Goal: Task Accomplishment & Management: Use online tool/utility

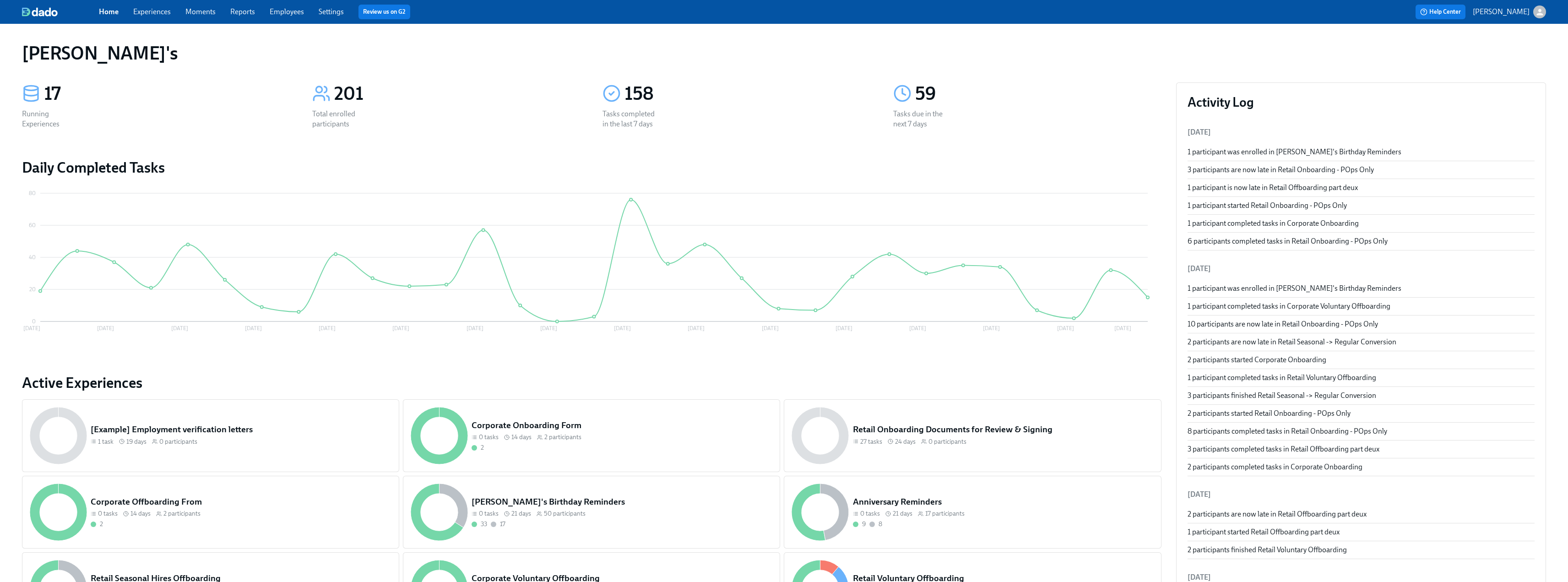
click at [295, 13] on link "Employees" at bounding box center [287, 12] width 34 height 9
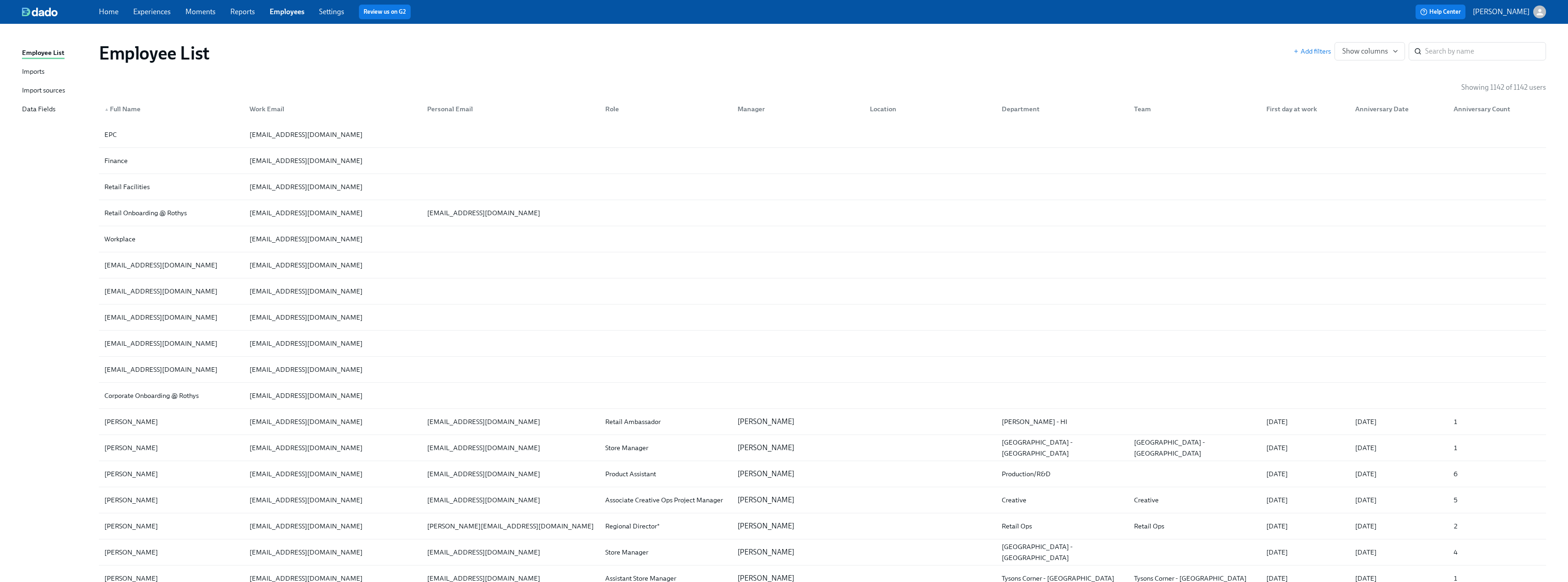
click at [212, 12] on link "Moments" at bounding box center [200, 12] width 30 height 9
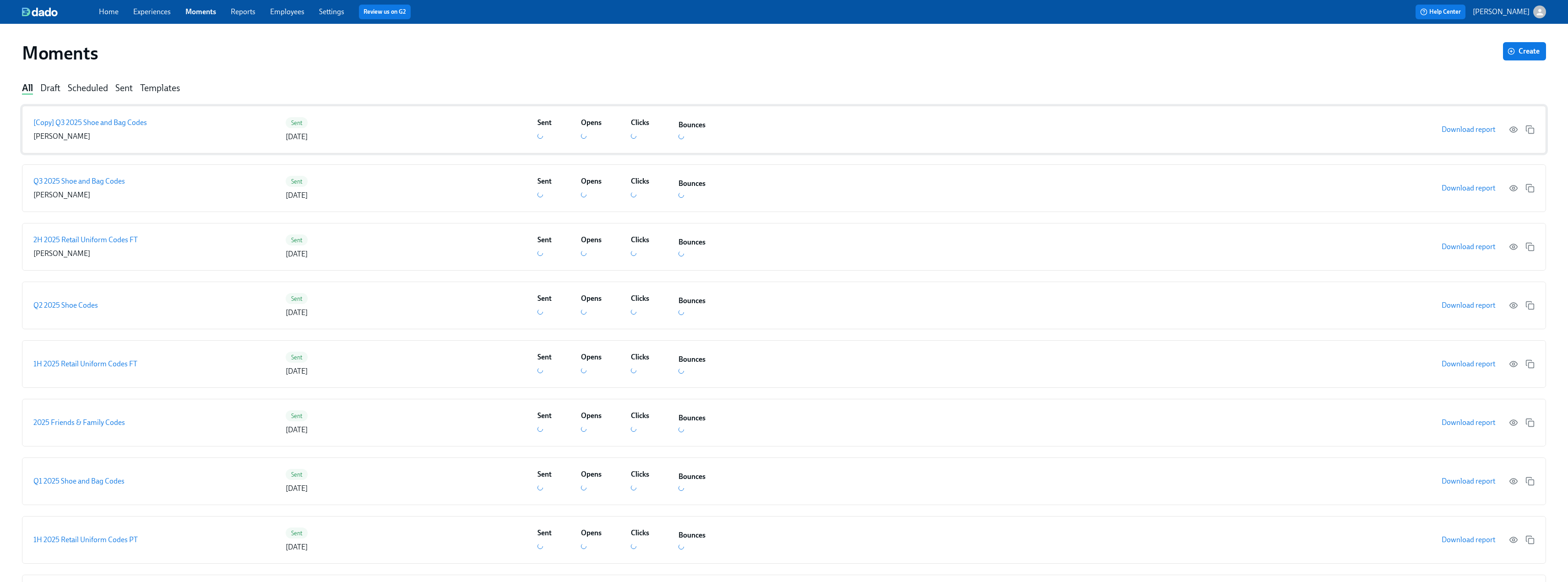
click at [106, 123] on p "[Copy] Q3 2025 Shoe and Bag Codes" at bounding box center [90, 122] width 114 height 10
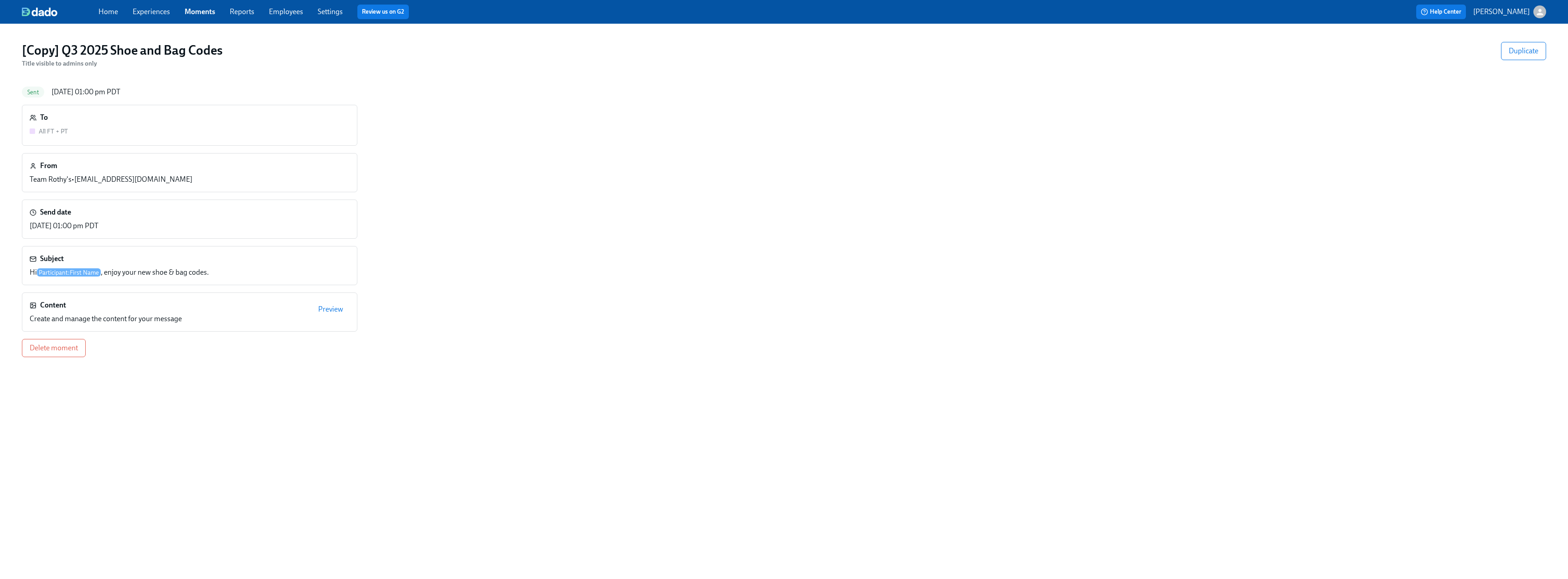
click at [340, 311] on span "Preview" at bounding box center [331, 309] width 25 height 9
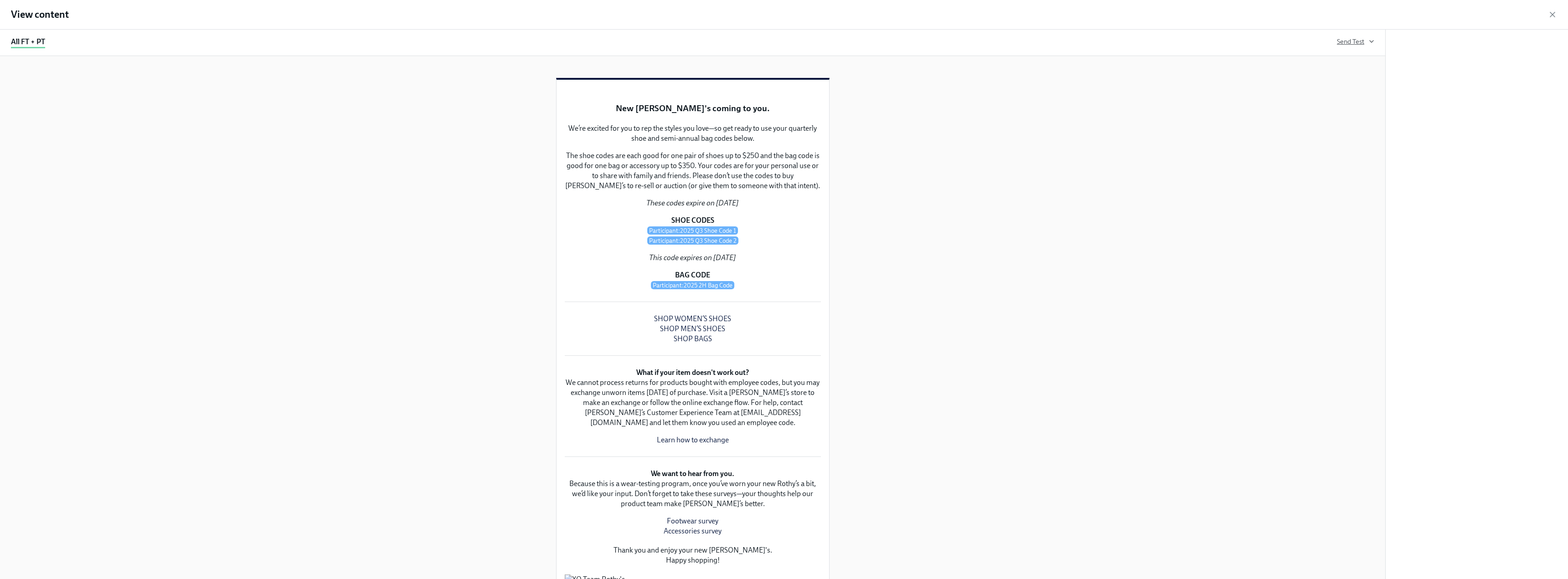
click at [1356, 39] on span "Send Test" at bounding box center [1355, 41] width 37 height 9
click at [1231, 117] on input "text" at bounding box center [1228, 119] width 228 height 18
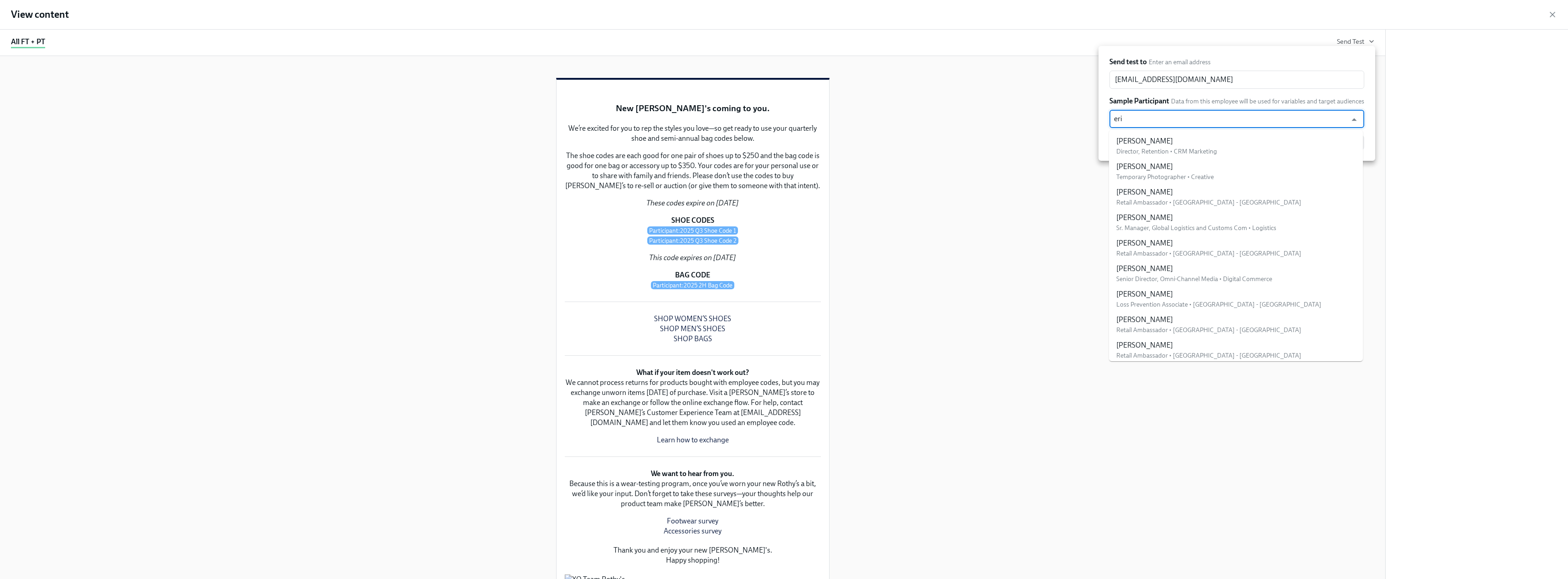
type input "[PERSON_NAME]"
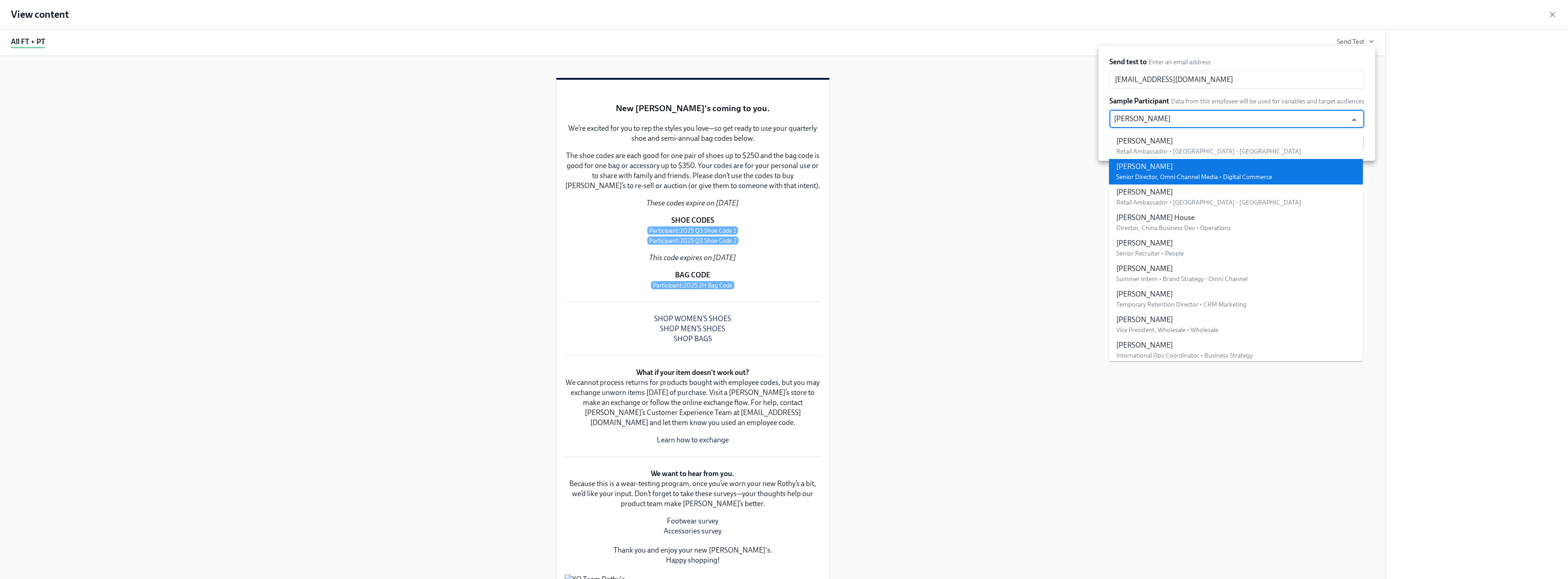
click at [1152, 172] on div "[PERSON_NAME] Senior Director, Omni-Channel Media • Digital Commerce" at bounding box center [1194, 172] width 156 height 20
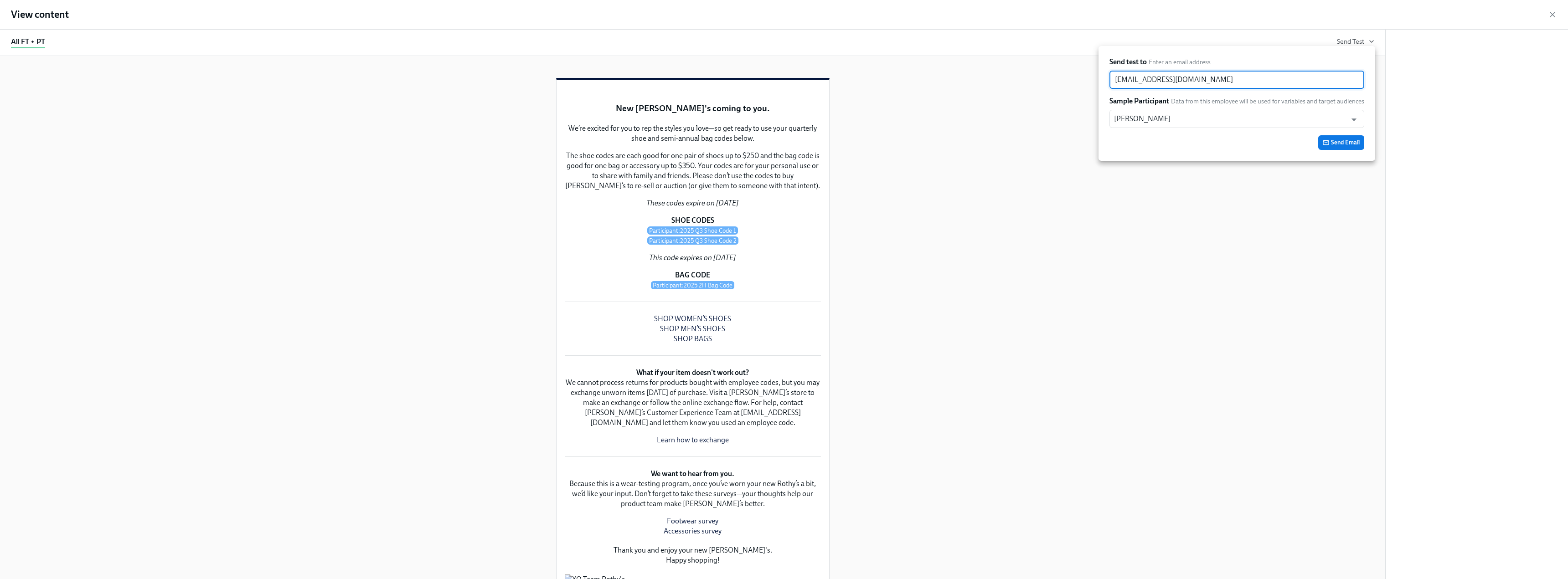
drag, startPoint x: 1202, startPoint y: 80, endPoint x: 1077, endPoint y: 77, distance: 125.0
click at [1077, 77] on div "Send test to Enter an email address [EMAIL_ADDRESS][DOMAIN_NAME] ​ Sample Parti…" at bounding box center [784, 290] width 1568 height 579
paste input "ekoenig"
type input "[EMAIL_ADDRESS][DOMAIN_NAME]"
click at [1348, 144] on span "Send Email" at bounding box center [1341, 142] width 37 height 9
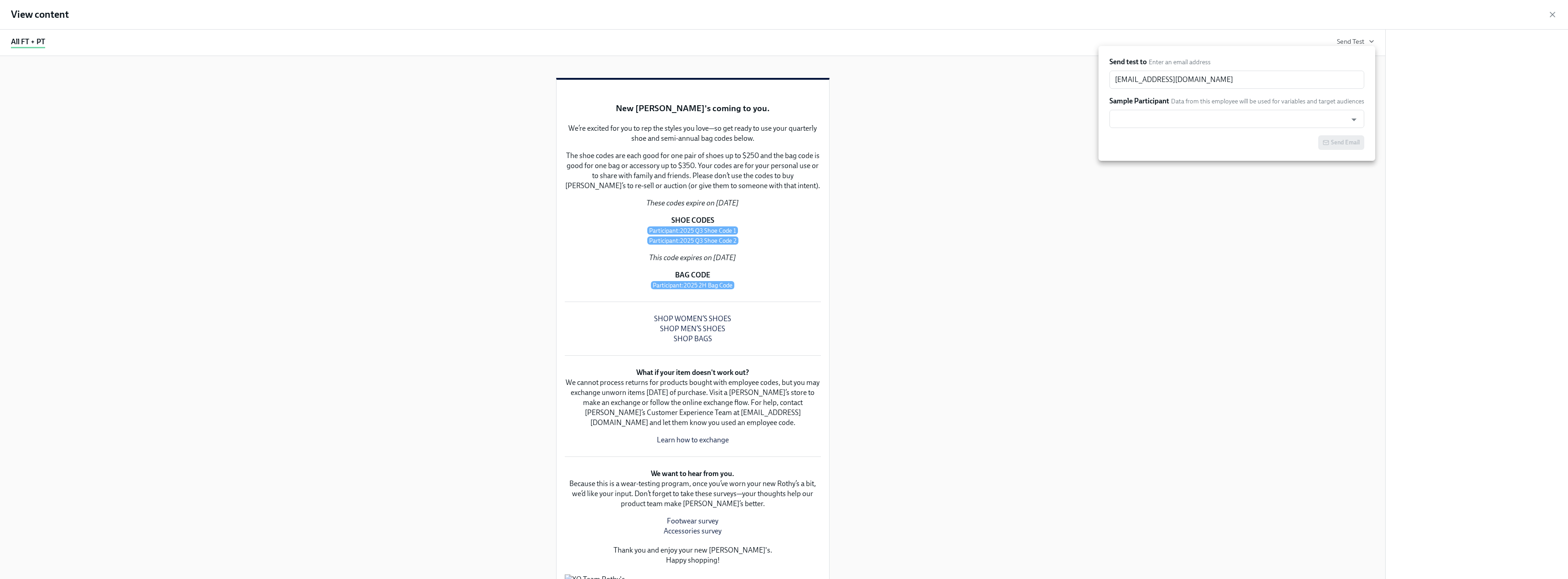
click at [1555, 12] on div at bounding box center [784, 290] width 1568 height 579
click at [1553, 13] on icon "button" at bounding box center [1552, 14] width 9 height 9
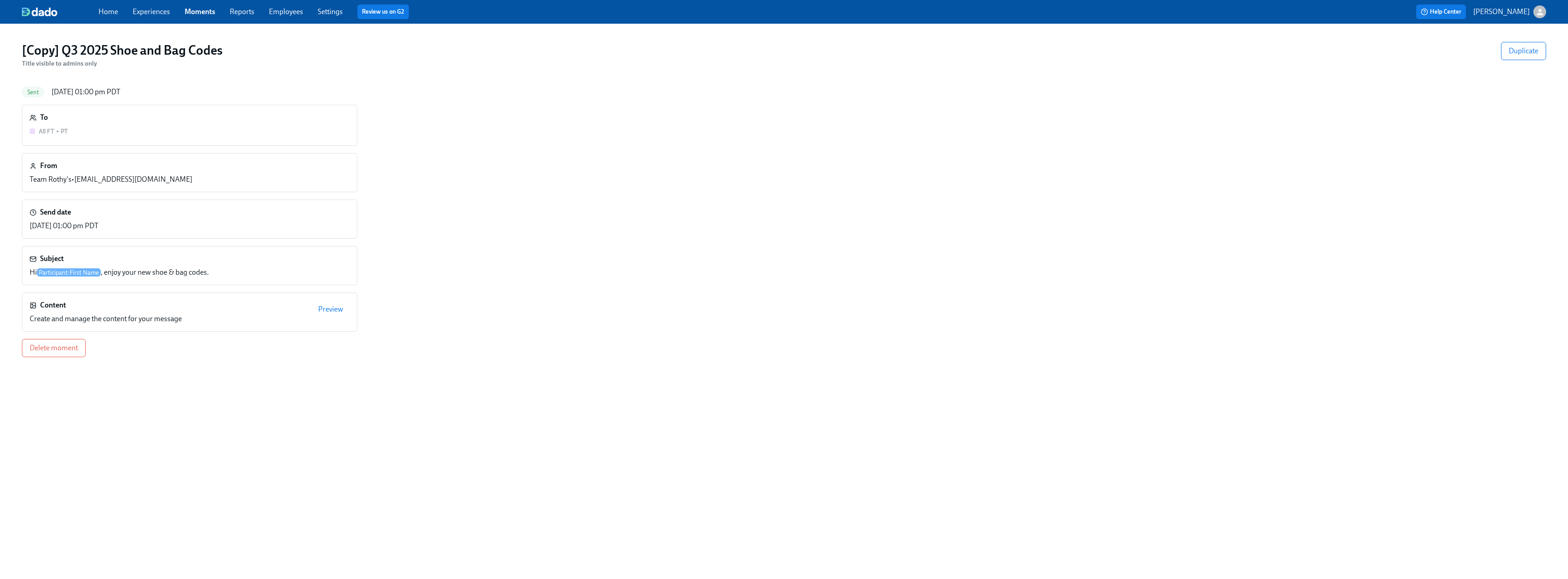
click at [150, 13] on link "Experiences" at bounding box center [151, 12] width 37 height 9
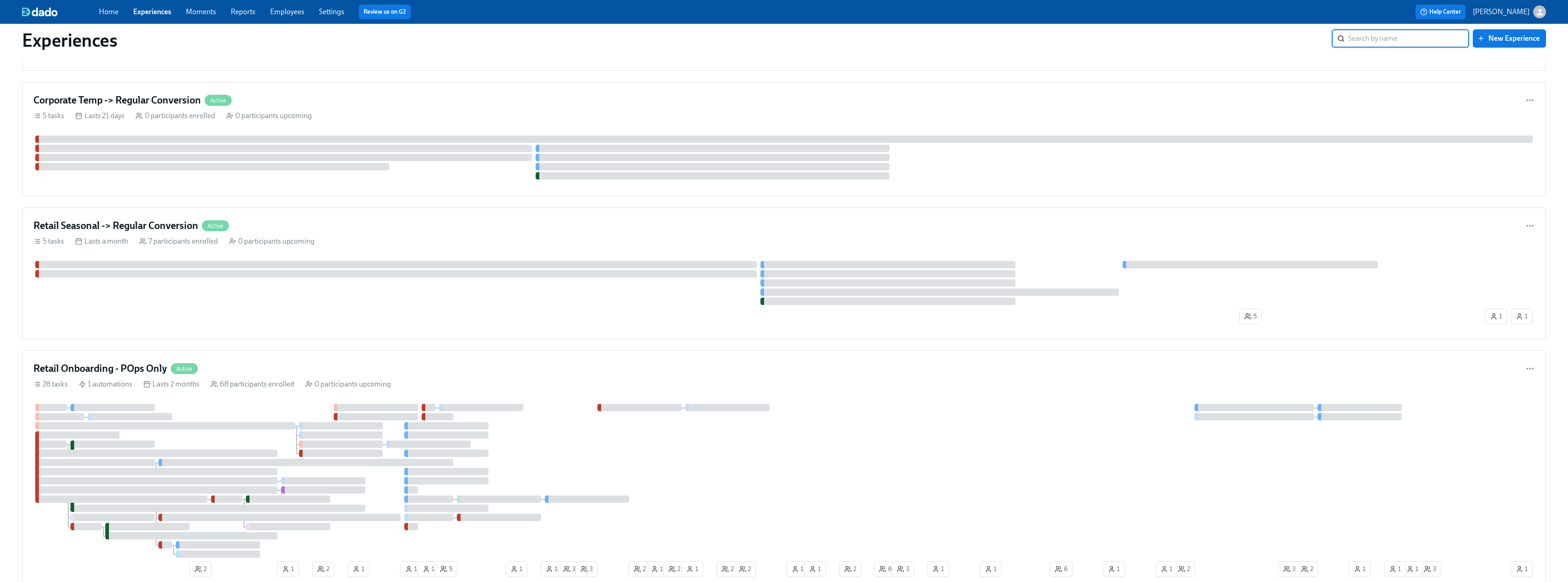
scroll to position [366, 0]
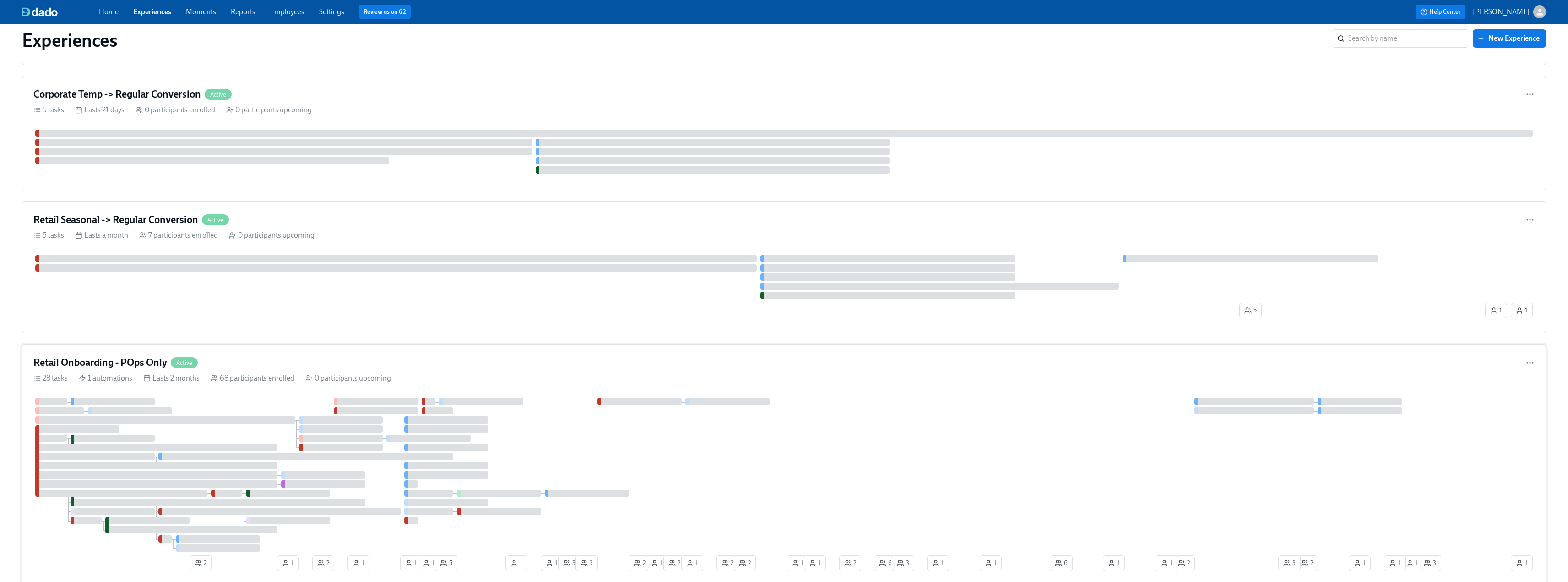
click at [119, 355] on div "Retail Onboarding - POps Only Active 28 tasks 1 automations Lasts 2 months 68 p…" at bounding box center [784, 465] width 1524 height 241
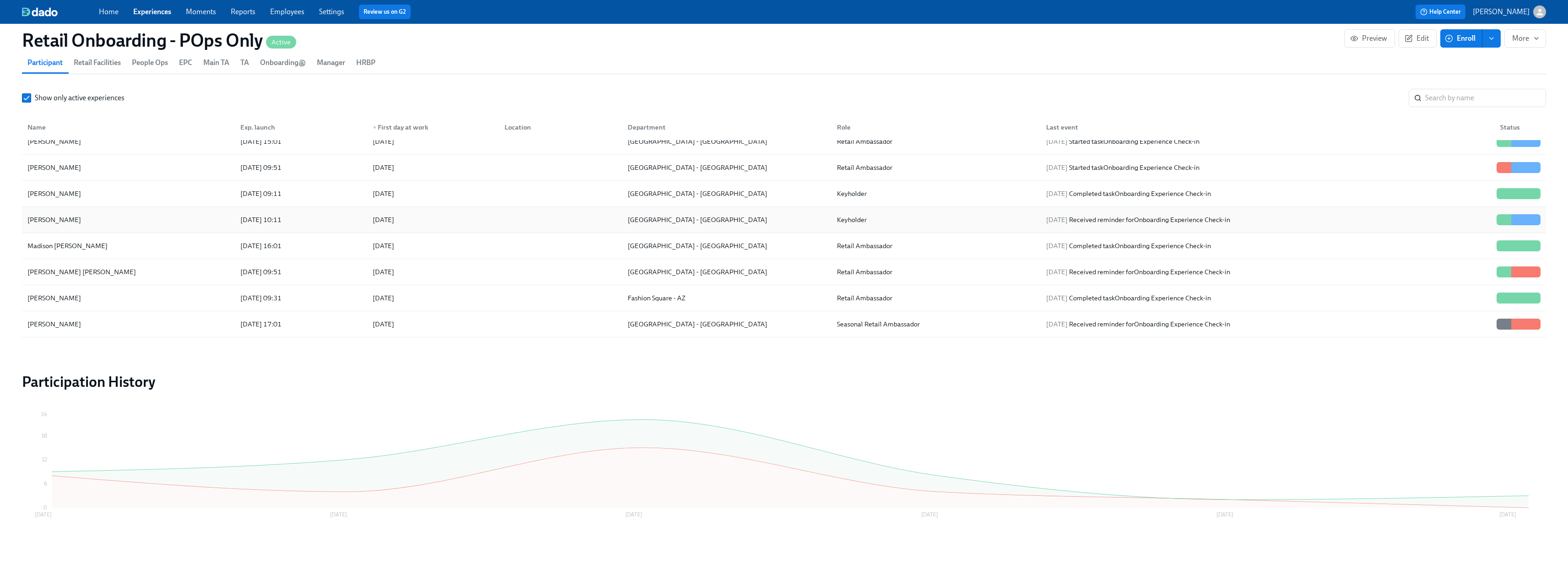
scroll to position [1391, 0]
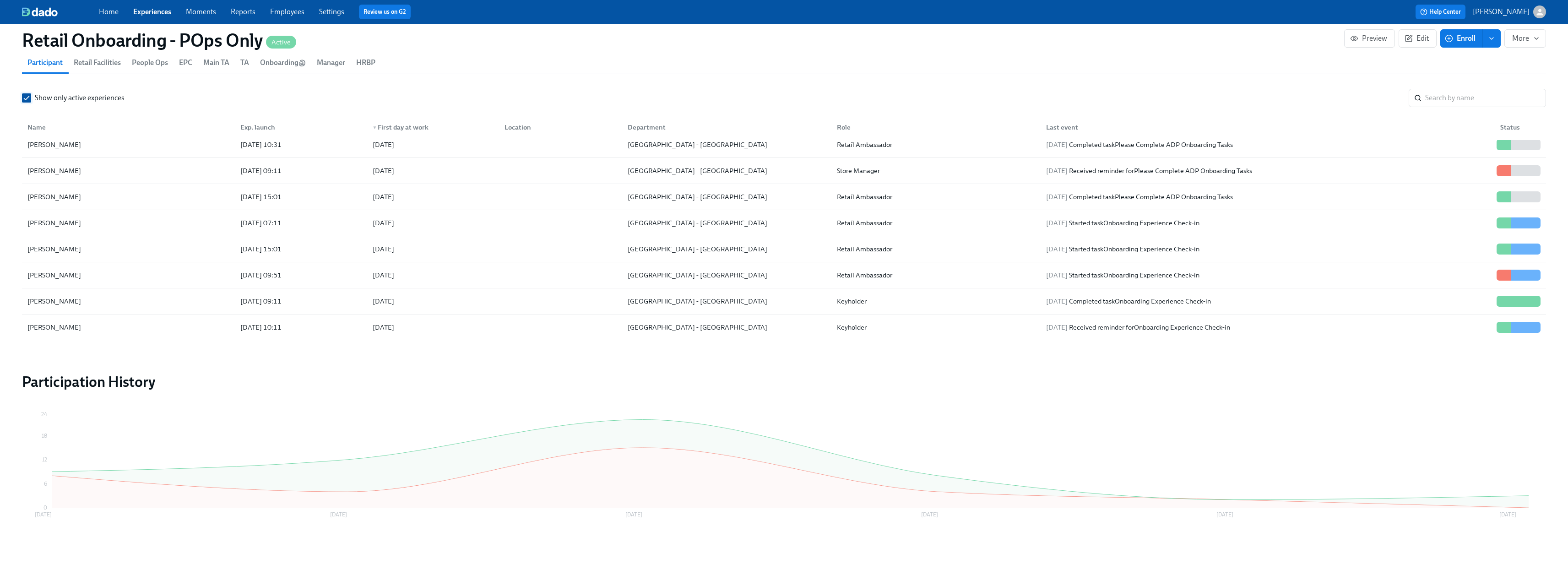
click at [23, 98] on input "Show only active experiences" at bounding box center [26, 98] width 8 height 8
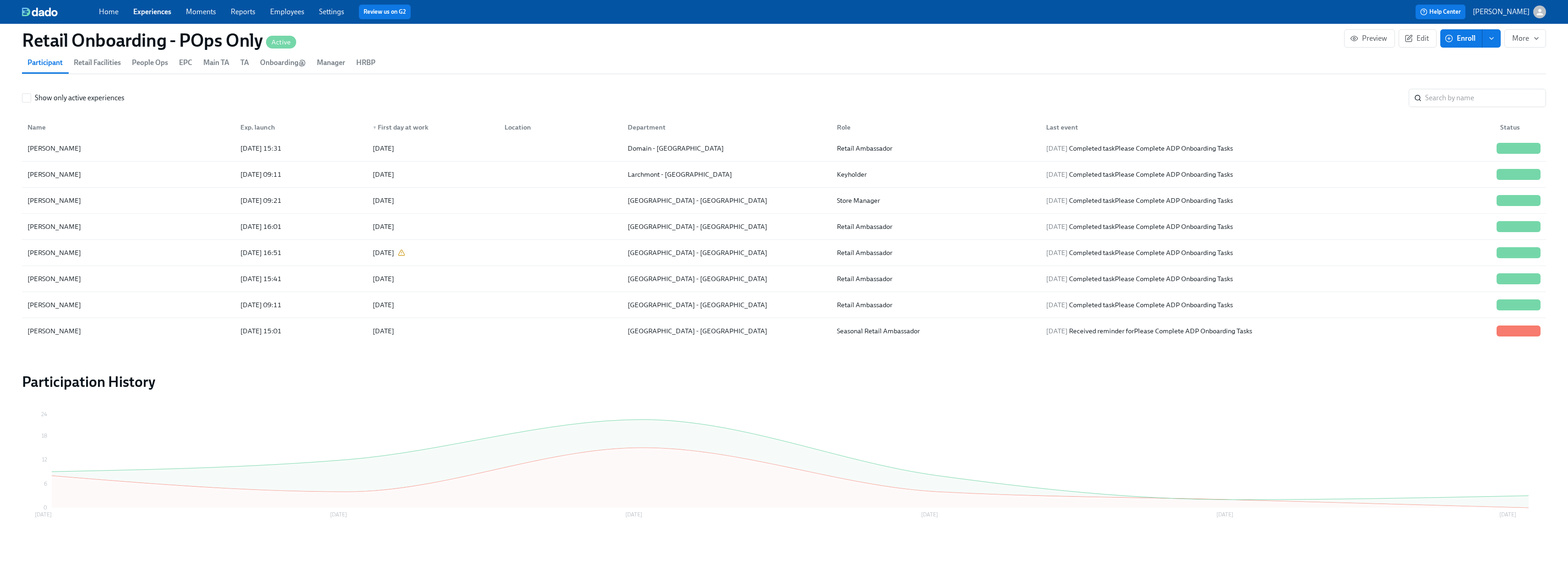
scroll to position [1914, 0]
click at [123, 165] on div "[PERSON_NAME]" at bounding box center [128, 173] width 209 height 18
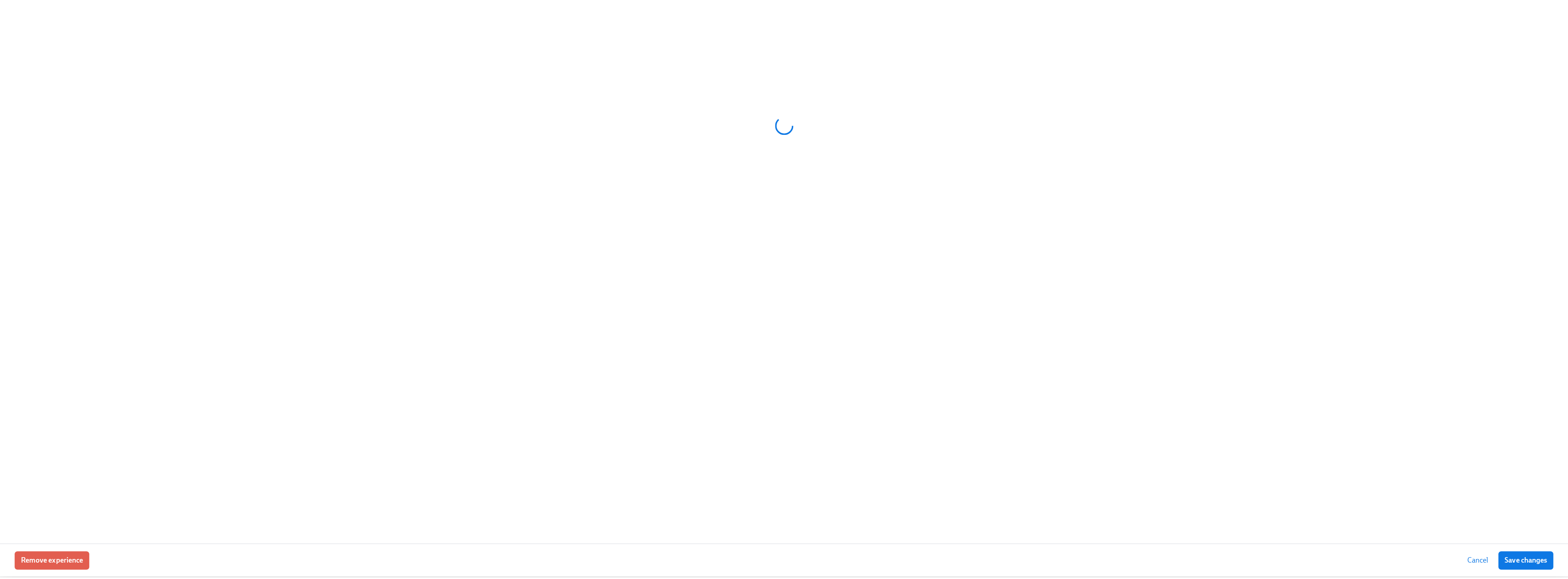
scroll to position [1022, 0]
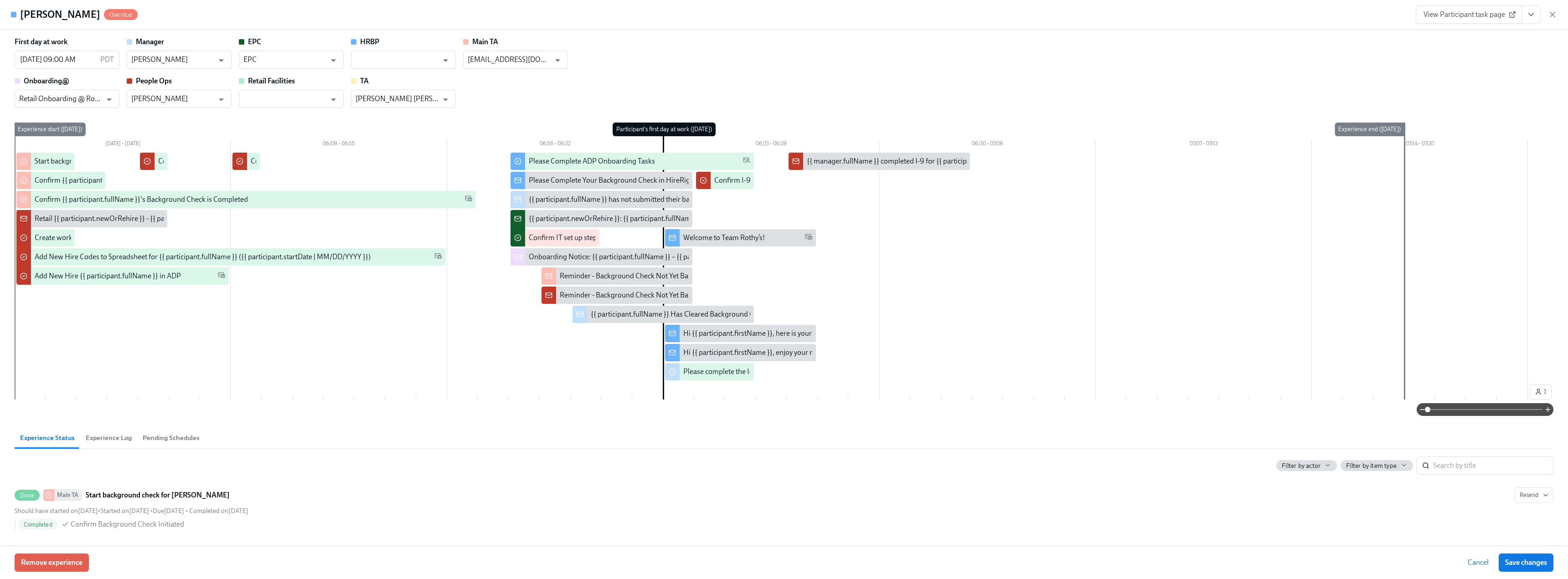
click at [776, 331] on div "Hi {{ participant.firstName }}, here is your 40% off evergreen code" at bounding box center [785, 333] width 203 height 10
click at [772, 334] on div "Hi {{ participant.firstName }}, here is your 40% off evergreen code" at bounding box center [785, 333] width 203 height 10
click at [768, 354] on div "Hi {{ participant.firstName }}, enjoy your new shoe & bag codes" at bounding box center [781, 352] width 195 height 10
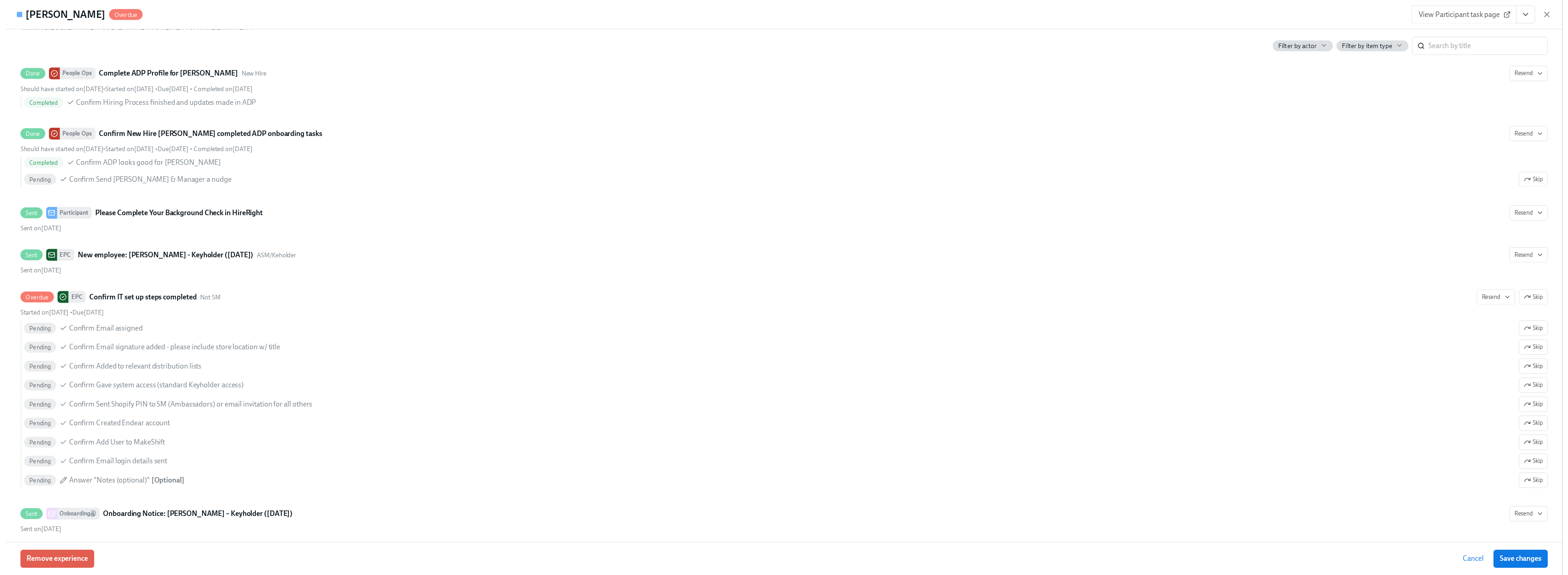
scroll to position [1315, 0]
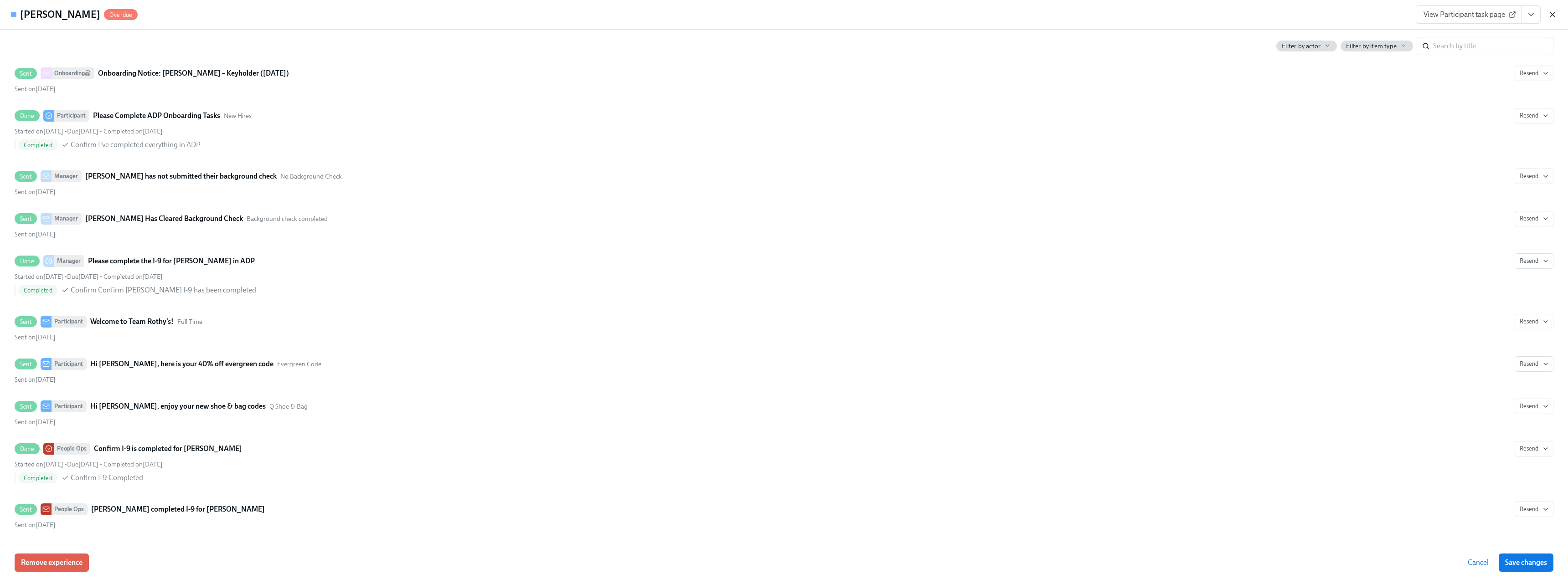
click at [1553, 12] on icon "button" at bounding box center [1552, 14] width 9 height 9
